Goal: Task Accomplishment & Management: Use online tool/utility

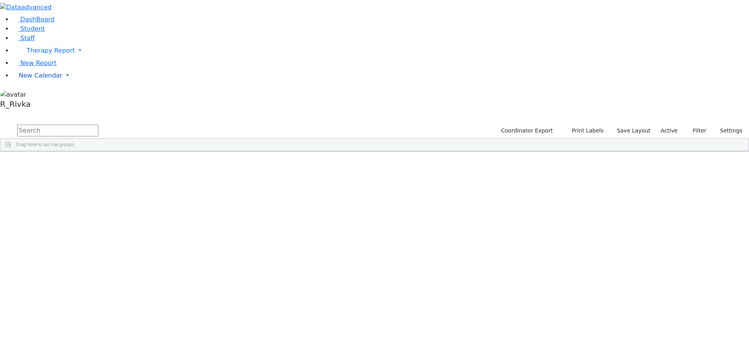
click at [27, 79] on span "New Calendar" at bounding box center [41, 75] width 44 height 7
click at [34, 96] on link "Calendar" at bounding box center [31, 91] width 28 height 9
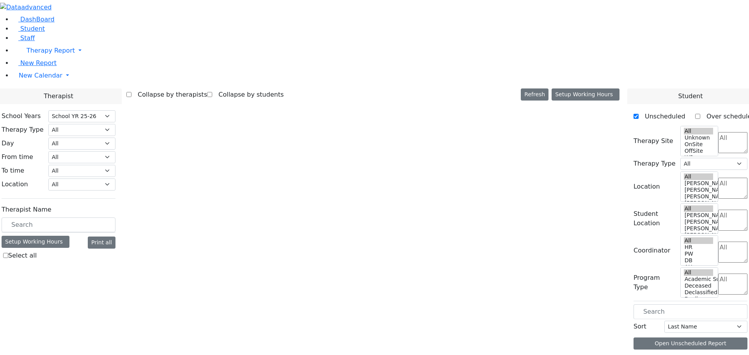
select select "212"
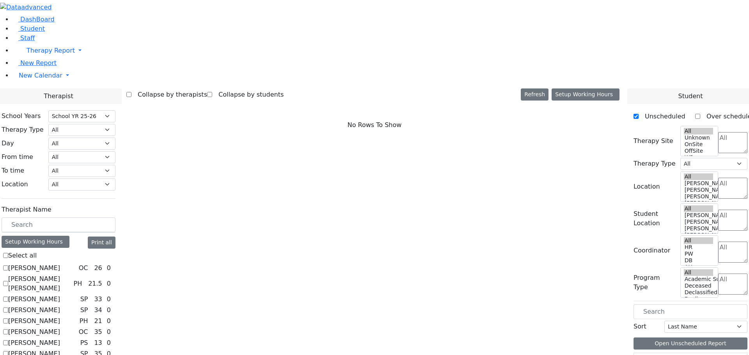
scroll to position [531, 0]
checkbox input "true"
select select "2"
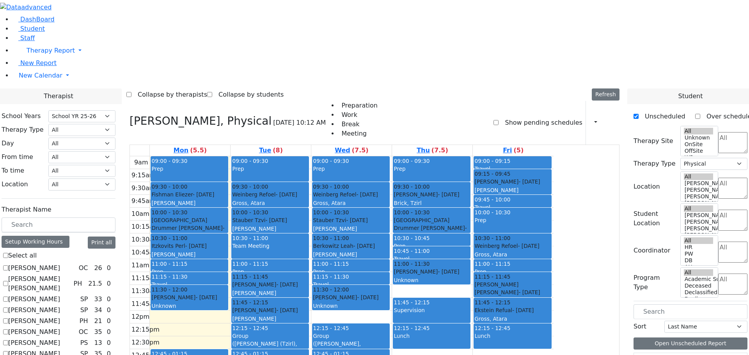
click at [224, 225] on span "- 03/08/2013" at bounding box center [187, 232] width 73 height 14
click at [308, 216] on div "Stauber Tzvi - 03/08/2016 Jablin Meira" at bounding box center [270, 224] width 76 height 17
